Goal: Task Accomplishment & Management: Manage account settings

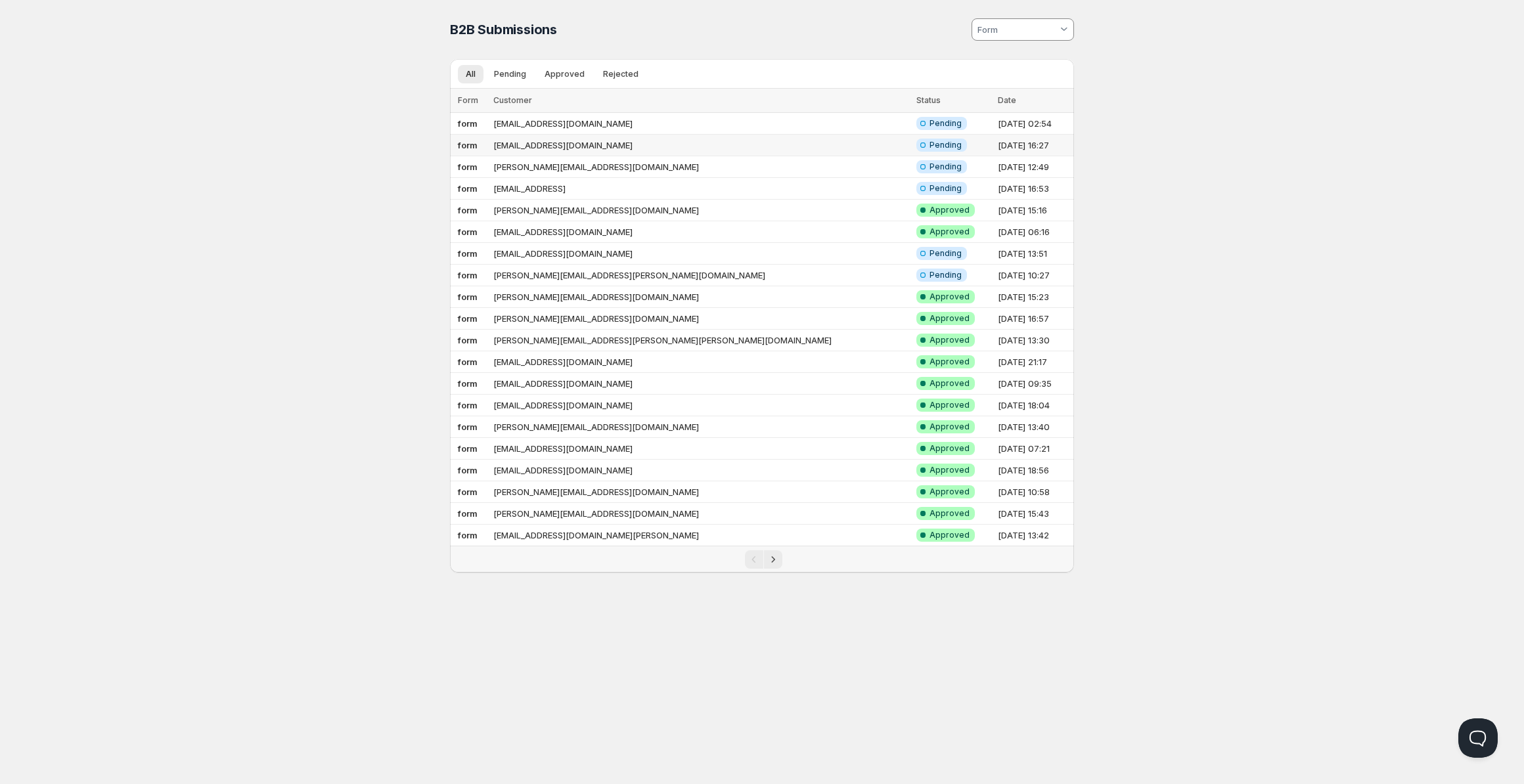
click at [560, 146] on td "[EMAIL_ADDRESS][DOMAIN_NAME]" at bounding box center [700, 146] width 423 height 22
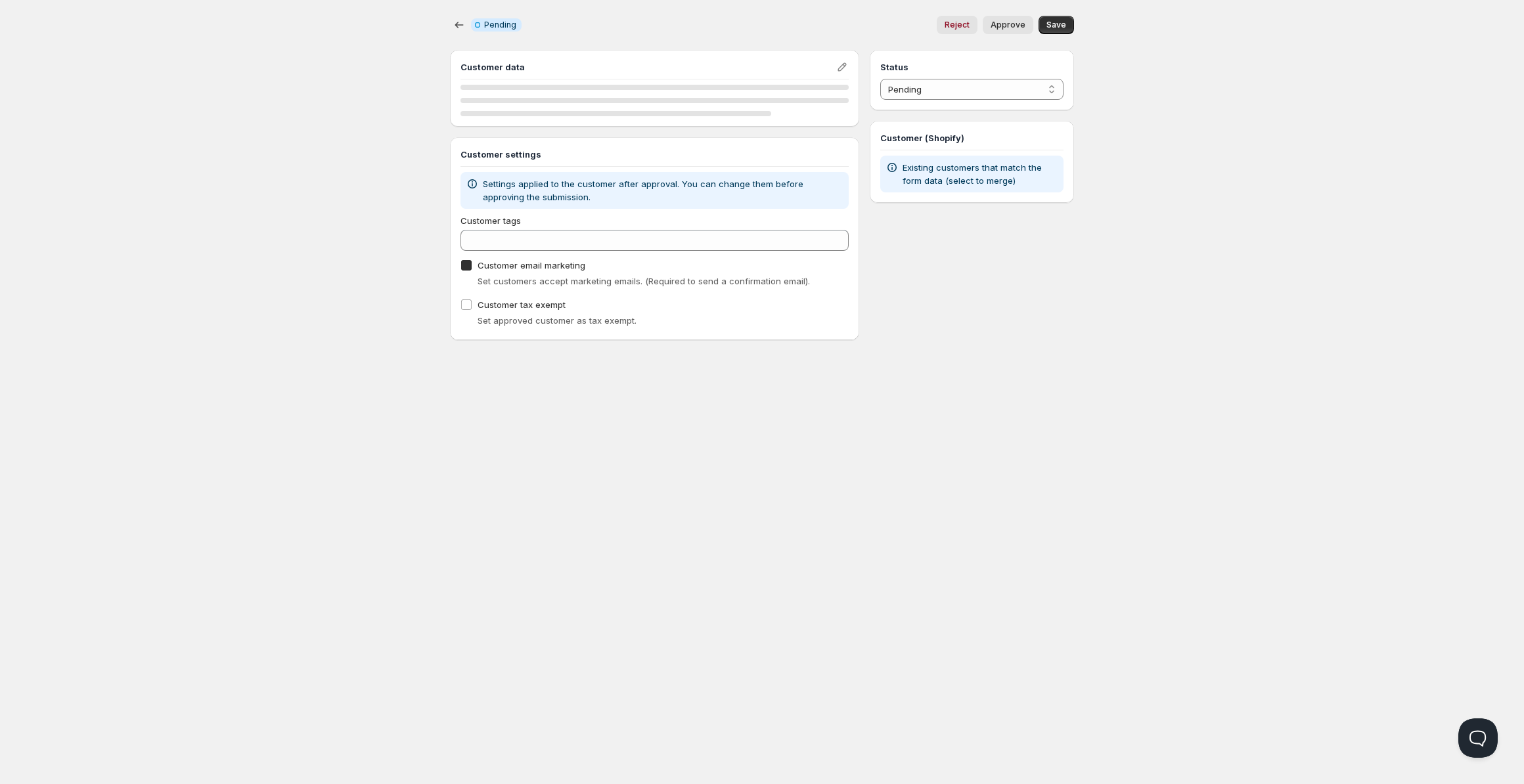
checkbox input "true"
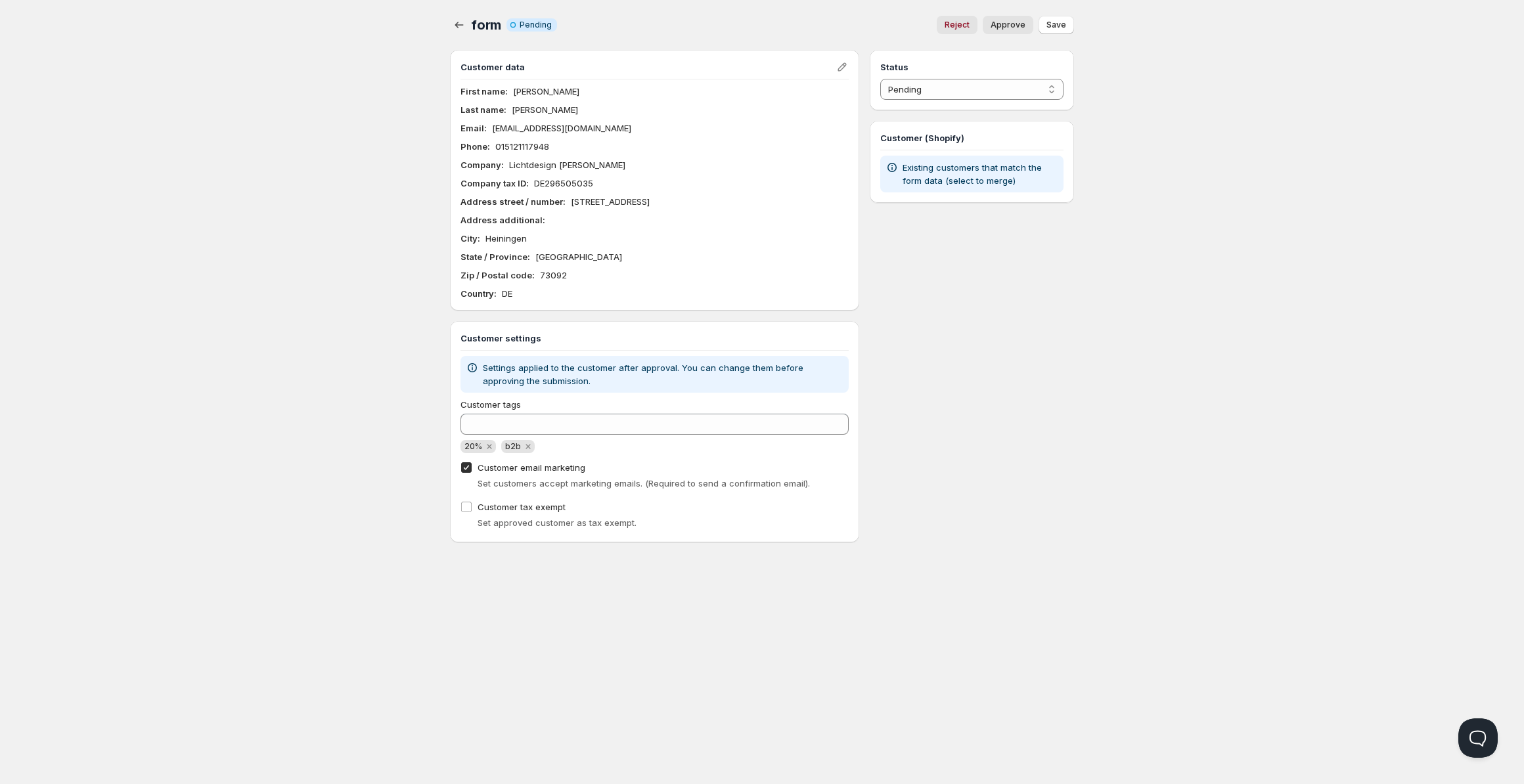
click at [422, 204] on div "Home Pricing Price lists Forms Submissions Settings Features Plans form. This p…" at bounding box center [762, 392] width 1524 height 784
drag, startPoint x: 641, startPoint y: 161, endPoint x: 503, endPoint y: 164, distance: 138.0
click at [503, 164] on div "Company : Lichtdesign [PERSON_NAME]" at bounding box center [654, 165] width 388 height 14
click at [514, 167] on p "Lichtdesign [PERSON_NAME]" at bounding box center [567, 165] width 116 height 14
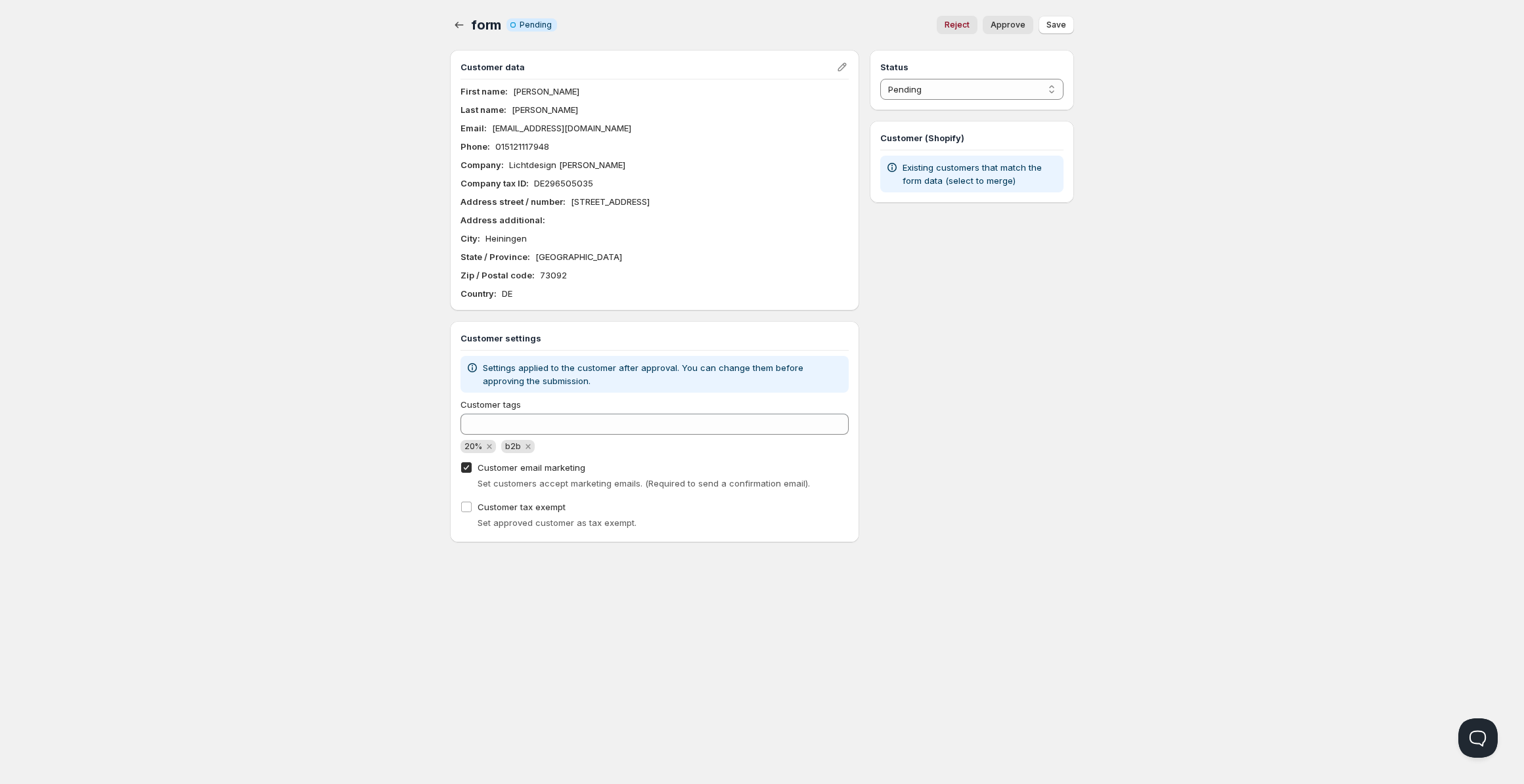
click at [514, 167] on p "Lichtdesign [PERSON_NAME]" at bounding box center [567, 165] width 116 height 14
click at [276, 357] on div "Home Pricing Price lists Forms Submissions Settings Features Plans form. This p…" at bounding box center [762, 392] width 1524 height 784
